Goal: Information Seeking & Learning: Stay updated

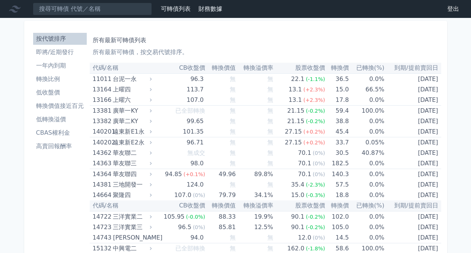
click at [55, 56] on li "即將/近期發行" at bounding box center [60, 52] width 54 height 9
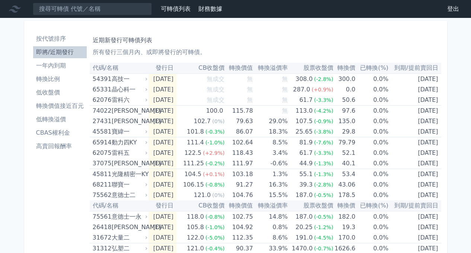
click at [49, 80] on li "轉換比例" at bounding box center [60, 78] width 54 height 9
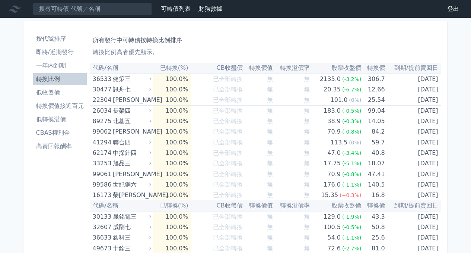
click at [52, 93] on li "低收盤價" at bounding box center [60, 92] width 54 height 9
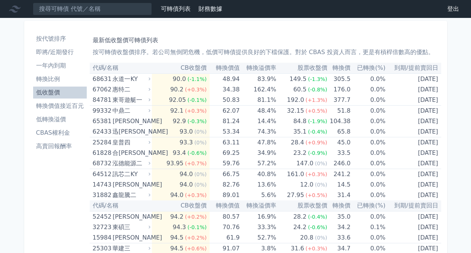
click at [52, 39] on li "按代號排序" at bounding box center [60, 38] width 54 height 9
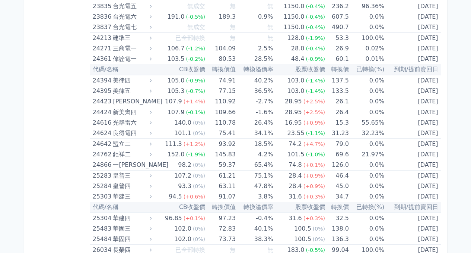
scroll to position [683, 0]
